Goal: Task Accomplishment & Management: Complete application form

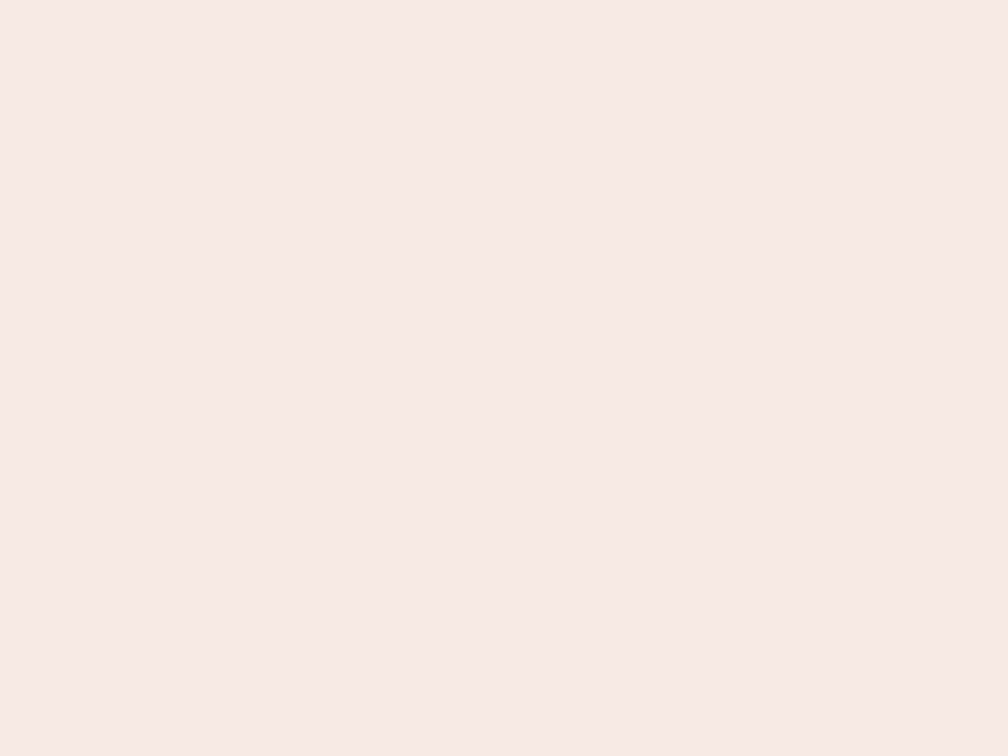
click at [504, 378] on nb-app "Almost there Thank you for registering for Newbook. Your account is under revie…" at bounding box center [504, 378] width 1008 height 756
click at [504, 0] on nb-app "Almost there Thank you for registering for Newbook. Your account is under revie…" at bounding box center [504, 378] width 1008 height 756
click at [539, 0] on nb-app "Almost there Thank you for registering for Newbook. Your account is under revie…" at bounding box center [504, 378] width 1008 height 756
click at [504, 378] on nb-app "Almost there Thank you for registering for Newbook. Your account is under revie…" at bounding box center [504, 378] width 1008 height 756
click at [504, 0] on nb-app "Almost there Thank you for registering for Newbook. Your account is under revie…" at bounding box center [504, 378] width 1008 height 756
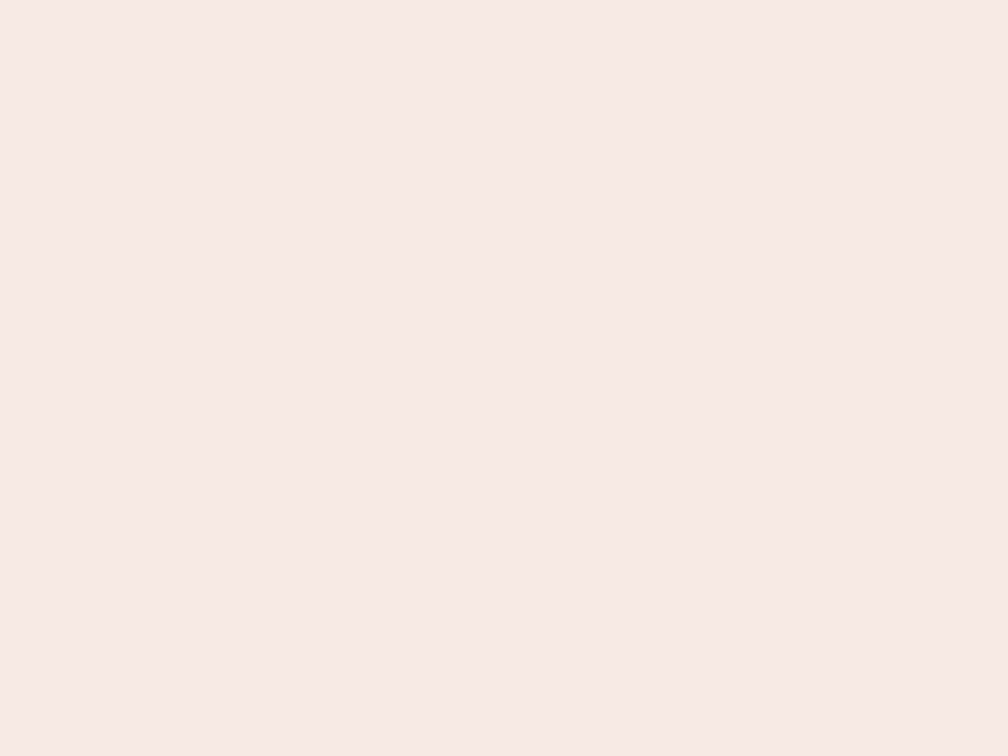
click at [352, 0] on nb-app "Almost there Thank you for registering for Newbook. Your account is under revie…" at bounding box center [504, 378] width 1008 height 756
click at [504, 378] on nb-app "Almost there Thank you for registering for Newbook. Your account is under revie…" at bounding box center [504, 378] width 1008 height 756
click at [504, 0] on nb-app "Almost there Thank you for registering for Newbook. Your account is under revie…" at bounding box center [504, 378] width 1008 height 756
click at [352, 0] on nb-app "Almost there Thank you for registering for Newbook. Your account is under revie…" at bounding box center [504, 378] width 1008 height 756
click at [504, 378] on nb-app "Almost there Thank you for registering for Newbook. Your account is under revie…" at bounding box center [504, 378] width 1008 height 756
